Goal: Information Seeking & Learning: Learn about a topic

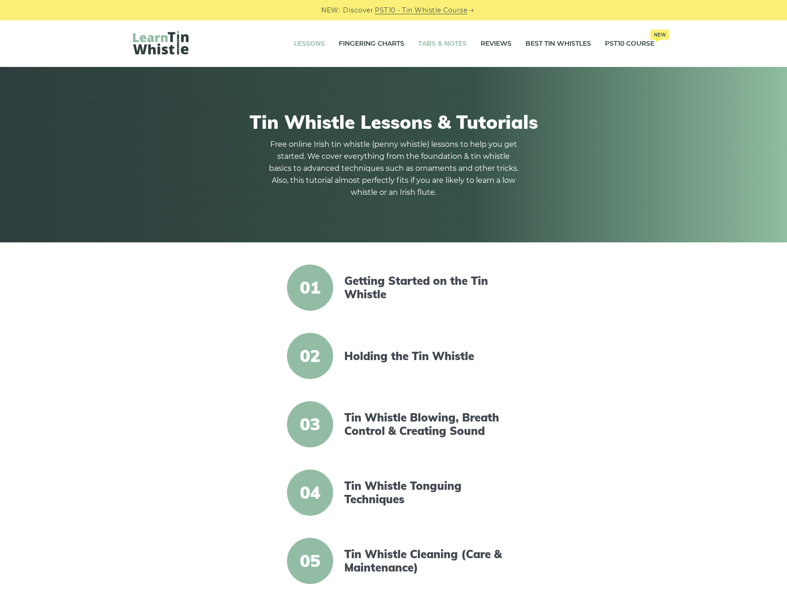
click at [444, 48] on link "Tabs & Notes" at bounding box center [442, 43] width 49 height 23
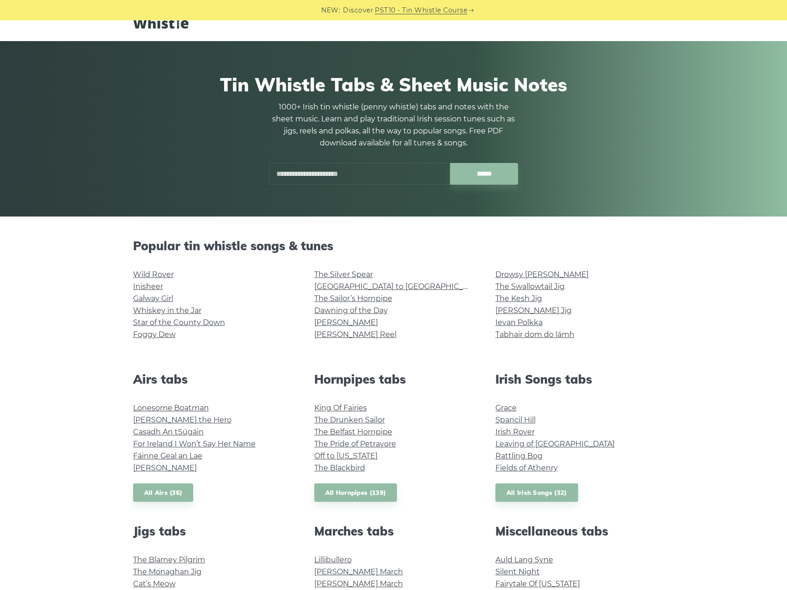
scroll to position [92, 0]
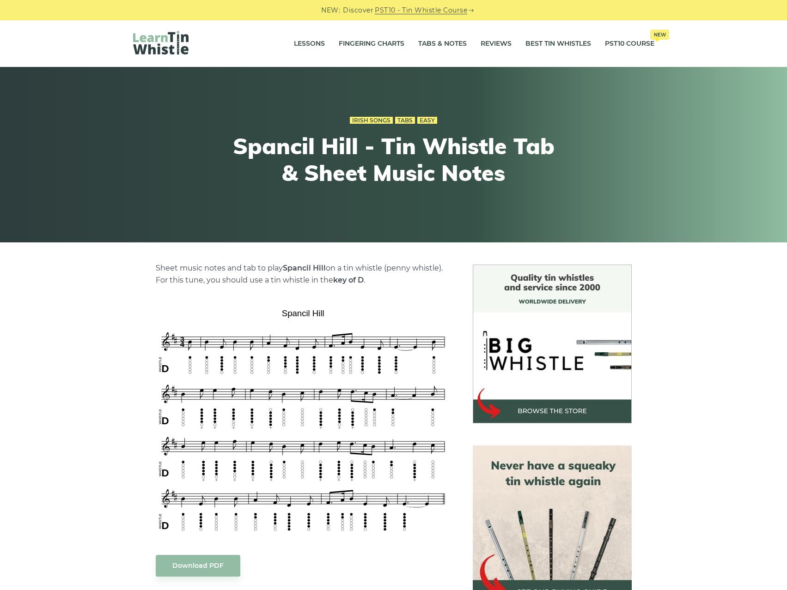
click at [15, 44] on div "Lessons Fingering Charts Tabs & Notes Reviews Best Tin Whistles PST10 Course Ne…" at bounding box center [393, 43] width 787 height 47
